Goal: Navigation & Orientation: Find specific page/section

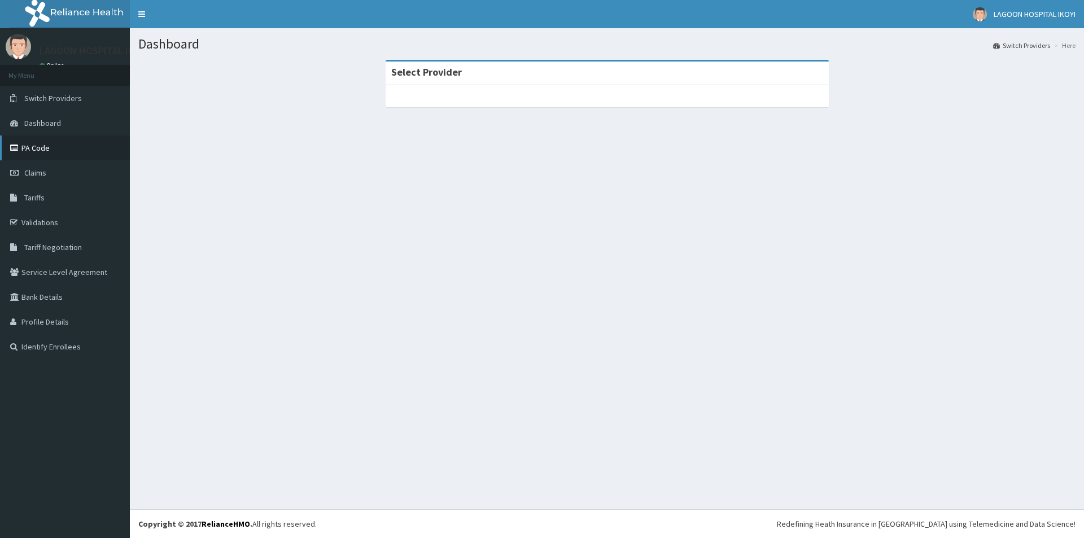
click at [40, 150] on link "PA Code" at bounding box center [65, 147] width 130 height 25
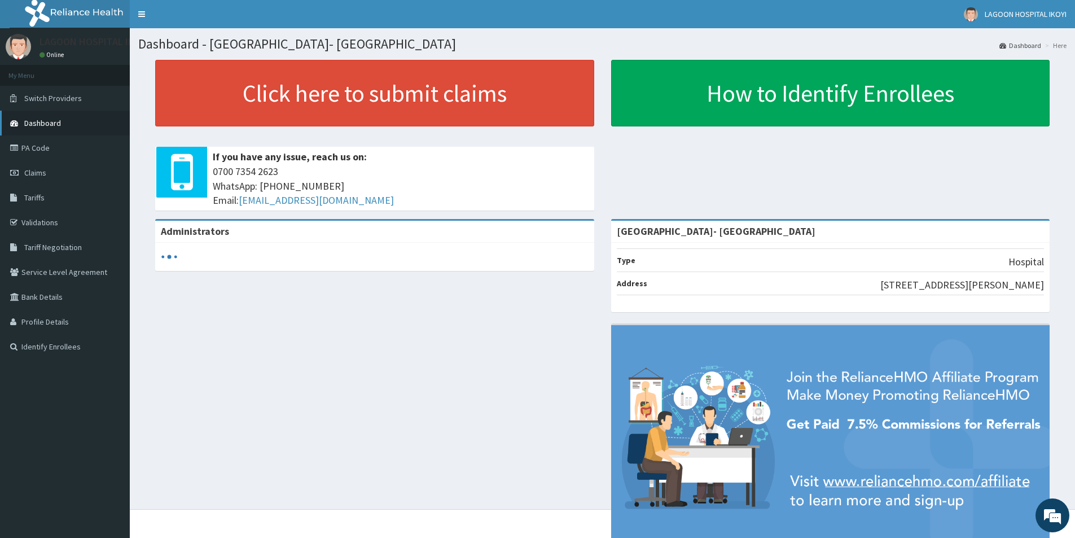
click at [44, 123] on span "Dashboard" at bounding box center [42, 123] width 37 height 10
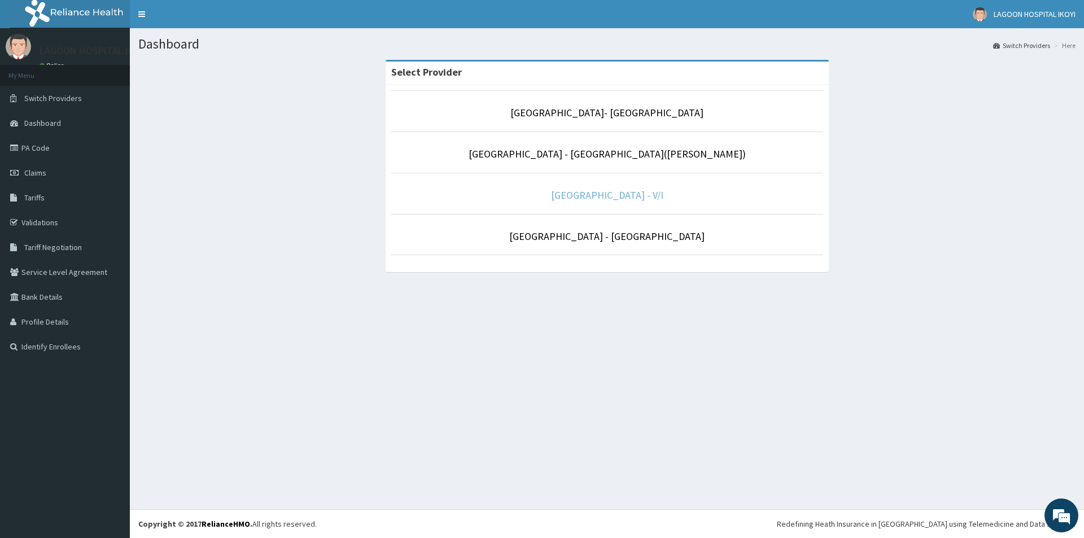
click at [608, 194] on link "Lagoon Hospital - V/I" at bounding box center [607, 195] width 112 height 13
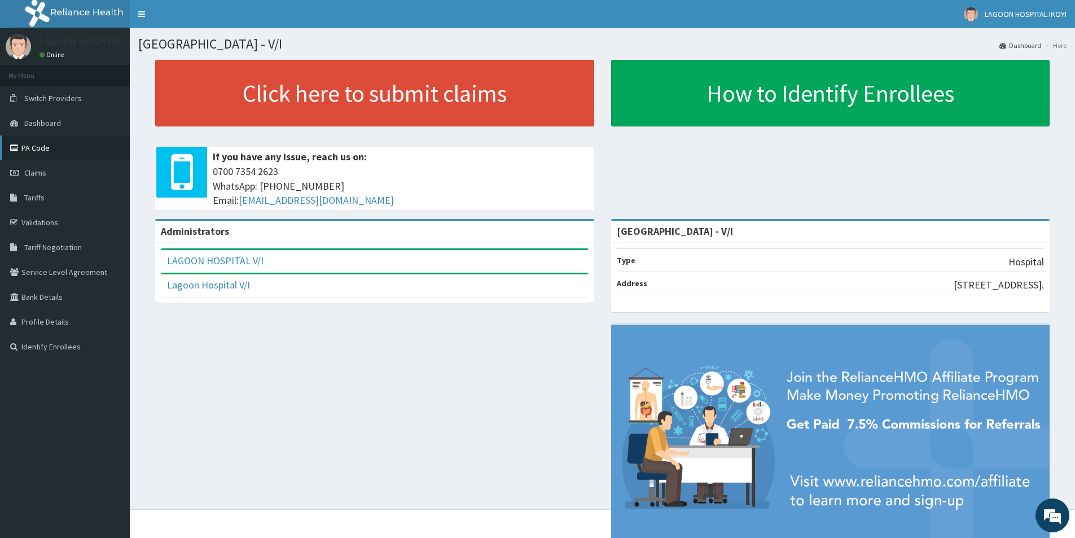
click at [38, 147] on link "PA Code" at bounding box center [65, 147] width 130 height 25
